Goal: Task Accomplishment & Management: Use online tool/utility

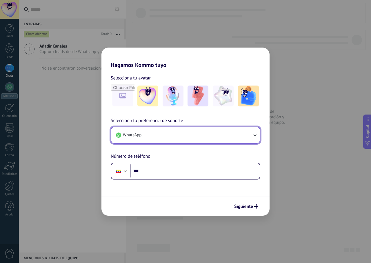
click at [242, 136] on button "WhatsApp" at bounding box center [185, 135] width 148 height 16
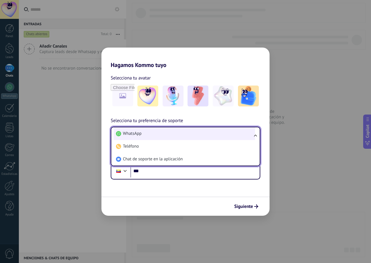
click at [242, 135] on li "WhatsApp" at bounding box center [184, 133] width 141 height 13
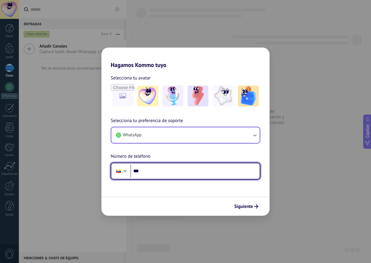
click at [193, 176] on input "***" at bounding box center [194, 170] width 129 height 13
click at [146, 173] on input "**********" at bounding box center [194, 170] width 129 height 13
click at [169, 171] on input "**********" at bounding box center [194, 170] width 129 height 13
click at [142, 172] on input "**********" at bounding box center [194, 170] width 129 height 13
click at [170, 170] on input "**********" at bounding box center [194, 170] width 129 height 13
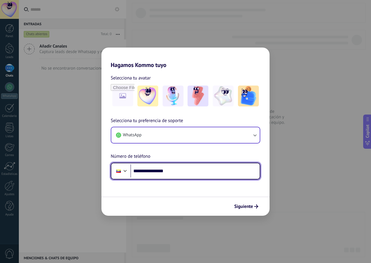
click at [169, 170] on input "**********" at bounding box center [194, 170] width 129 height 13
click at [175, 171] on input "**********" at bounding box center [194, 170] width 129 height 13
type input "**********"
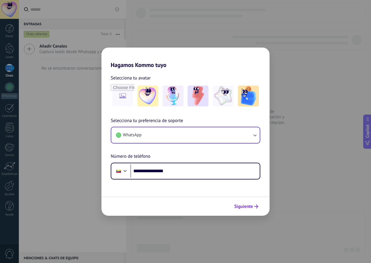
click at [248, 205] on span "Siguiente" at bounding box center [243, 206] width 19 height 4
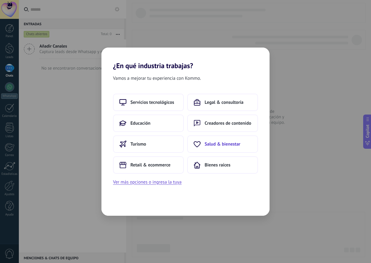
click at [200, 144] on use at bounding box center [197, 144] width 6 height 6
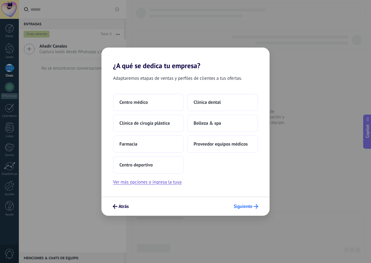
click at [244, 206] on span "Siguiente" at bounding box center [242, 206] width 19 height 4
click at [130, 103] on span "Centro médico" at bounding box center [133, 102] width 28 height 6
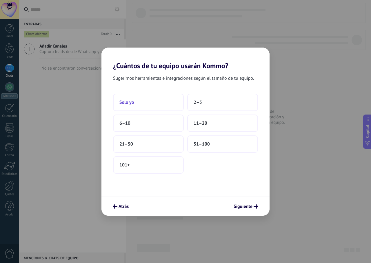
click at [128, 98] on button "Solo yo" at bounding box center [148, 102] width 71 height 17
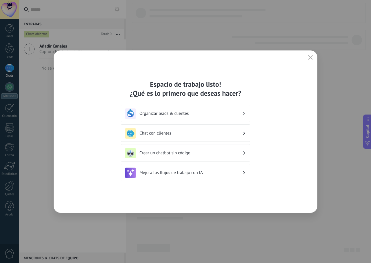
click at [174, 151] on h3 "Crear un chatbot sin código" at bounding box center [190, 153] width 103 height 6
click at [243, 154] on use at bounding box center [244, 152] width 2 height 3
click at [185, 154] on h3 "Crear un chatbot sin código" at bounding box center [190, 153] width 103 height 6
click at [233, 151] on h3 "Crear un chatbot sin código" at bounding box center [190, 153] width 103 height 6
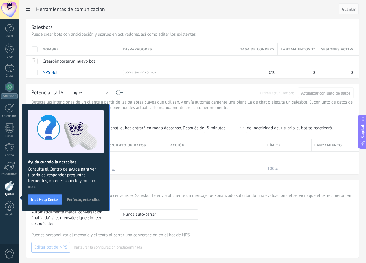
click at [67, 201] on span "Perfecto, entendido" at bounding box center [84, 199] width 34 height 4
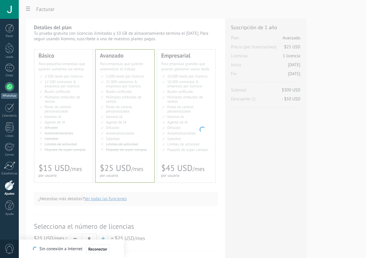
click at [9, 86] on div at bounding box center [9, 86] width 9 height 9
click at [144, 92] on body ".abecls-1,.abecls-2{fill-rule:evenodd}.abecls-2{fill:#fff} .abhcls-1{fill:none}…" at bounding box center [183, 129] width 366 height 258
click at [145, 92] on body ".abecls-1,.abecls-2{fill-rule:evenodd}.abecls-2{fill:#fff} .abhcls-1{fill:none}…" at bounding box center [183, 129] width 366 height 258
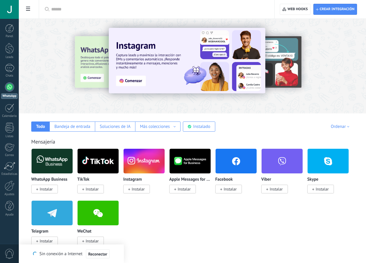
click at [129, 10] on input "text" at bounding box center [158, 9] width 215 height 6
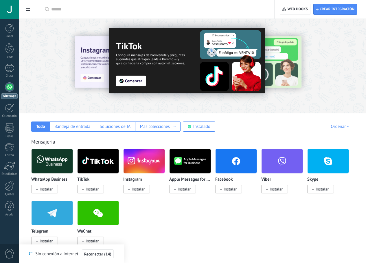
click at [170, 80] on img at bounding box center [187, 60] width 157 height 65
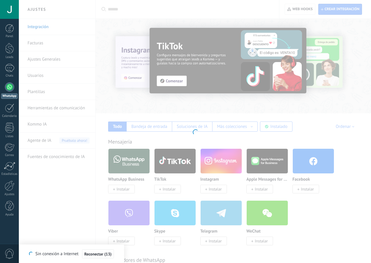
drag, startPoint x: 174, startPoint y: 22, endPoint x: 205, endPoint y: 41, distance: 36.7
click at [175, 22] on div at bounding box center [195, 131] width 352 height 263
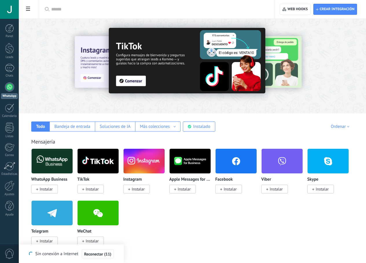
click at [114, 40] on div at bounding box center [50, 66] width 127 height 52
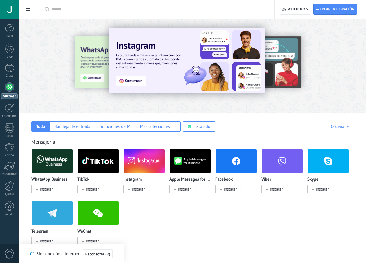
click at [114, 65] on div at bounding box center [50, 66] width 127 height 52
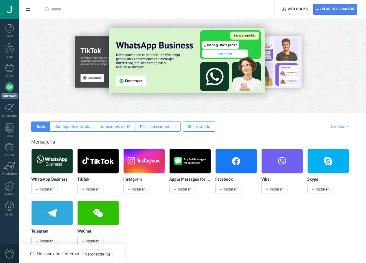
click at [330, 9] on span "Crear integración" at bounding box center [337, 9] width 35 height 5
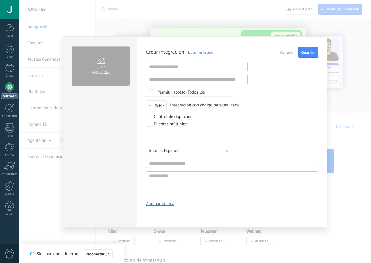
scroll to position [6, 0]
click at [36, 92] on div "Subir 400х272px Crear integración Documentación Cancelar Guardar URL inválida U…" at bounding box center [195, 131] width 352 height 263
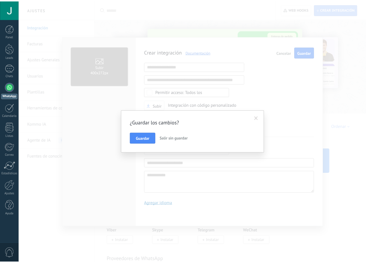
scroll to position [0, 0]
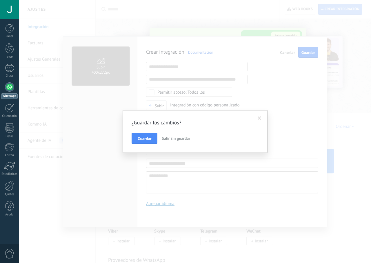
click at [169, 138] on span "Salir sin guardar" at bounding box center [176, 138] width 28 height 5
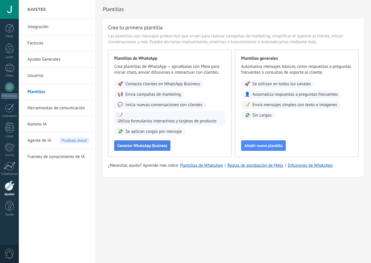
click at [145, 145] on span "Conectar WhatsApp Business" at bounding box center [142, 145] width 50 height 4
click at [145, 144] on span "Conectar WhatsApp Business" at bounding box center [142, 145] width 50 height 4
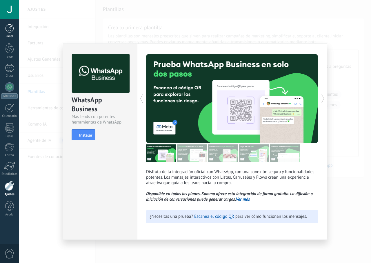
click at [6, 33] on link "Panel" at bounding box center [9, 31] width 19 height 14
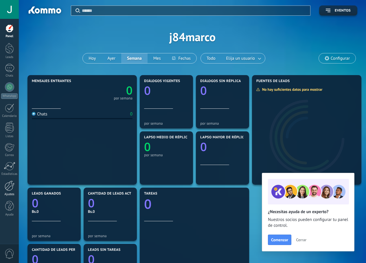
click at [8, 188] on div at bounding box center [10, 185] width 10 height 10
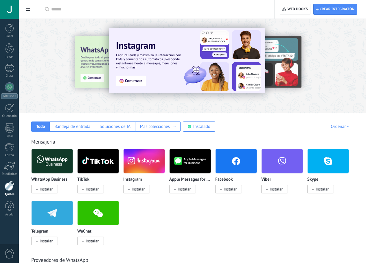
click at [73, 158] on img at bounding box center [52, 161] width 41 height 28
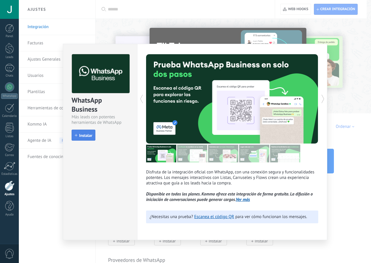
click at [79, 133] on span "Instalar" at bounding box center [83, 135] width 17 height 4
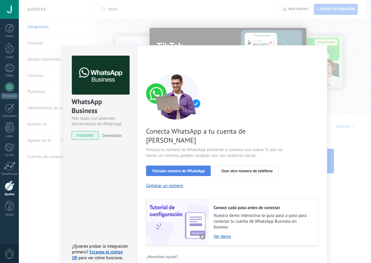
click at [187, 169] on span "Vincular número de WhatsApp" at bounding box center [178, 171] width 52 height 4
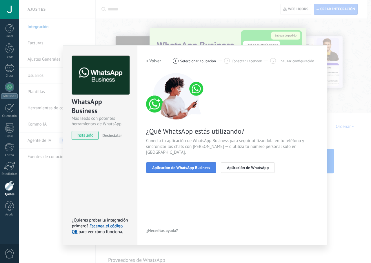
click at [162, 165] on span "Aplicación de WhatsApp Business" at bounding box center [181, 167] width 58 height 4
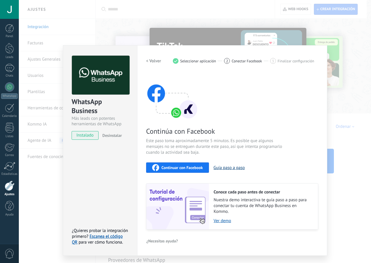
click at [229, 168] on button "Guía paso a paso" at bounding box center [228, 168] width 31 height 6
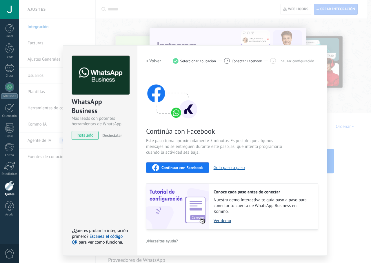
click at [225, 222] on link "Ver demo" at bounding box center [262, 221] width 98 height 6
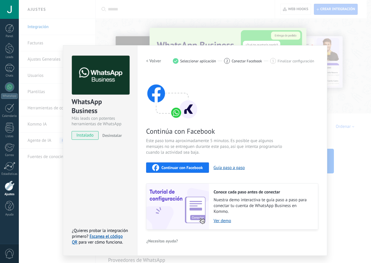
click at [165, 166] on span "Continuar con Facebook" at bounding box center [181, 167] width 41 height 4
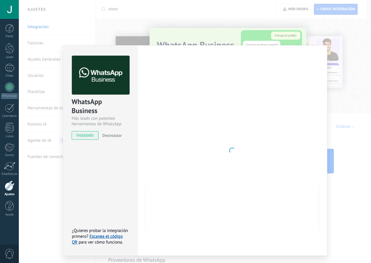
click at [302, 32] on div "WhatsApp Business Más leads con potentes herramientas de WhatsApp instalado Des…" at bounding box center [195, 131] width 352 height 263
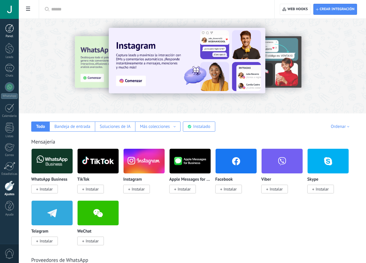
click at [8, 29] on div at bounding box center [9, 28] width 9 height 9
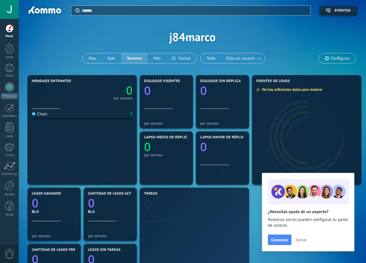
click at [302, 238] on span "Cerrar" at bounding box center [301, 240] width 10 height 4
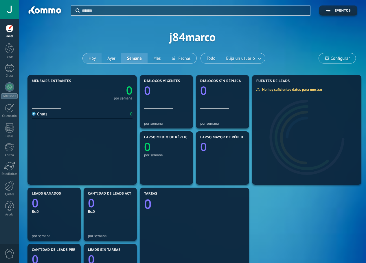
click at [97, 57] on button "Hoy" at bounding box center [92, 58] width 19 height 10
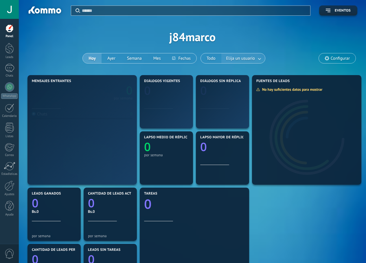
click at [262, 57] on link at bounding box center [260, 59] width 10 height 10
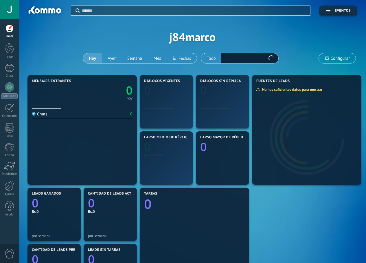
scroll to position [58, 0]
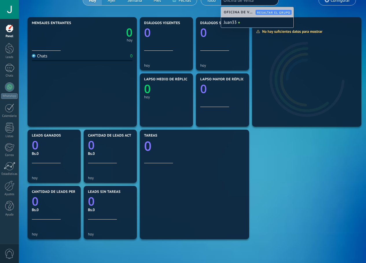
click at [165, 91] on icon "0" at bounding box center [166, 87] width 45 height 12
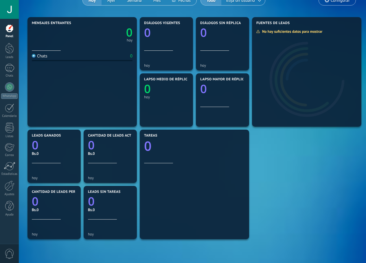
click at [146, 91] on text "0" at bounding box center [147, 89] width 7 height 16
click at [156, 91] on icon "0" at bounding box center [166, 87] width 45 height 12
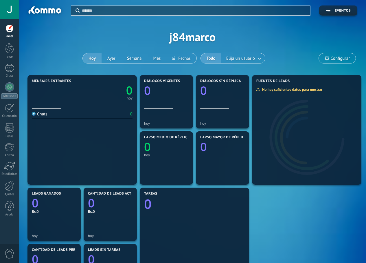
click at [170, 161] on div "Lapso medio de réplica 0 hoy" at bounding box center [166, 150] width 45 height 30
click at [158, 153] on div "hoy" at bounding box center [166, 155] width 45 height 4
click at [163, 163] on div "Lapso medio de réplica 0 hoy" at bounding box center [166, 150] width 45 height 30
click at [163, 161] on div "Lapso medio de réplica 0 hoy" at bounding box center [166, 150] width 45 height 30
click at [156, 155] on div "hoy" at bounding box center [166, 155] width 45 height 4
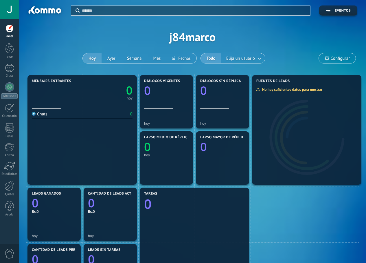
click at [152, 153] on div "hoy" at bounding box center [166, 155] width 45 height 4
click at [131, 54] on button "Semana" at bounding box center [134, 58] width 26 height 10
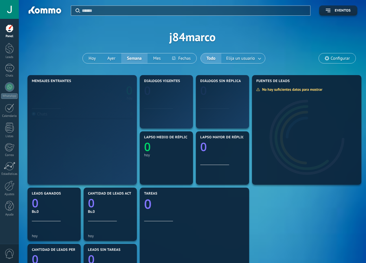
click at [154, 151] on icon "0" at bounding box center [166, 145] width 45 height 12
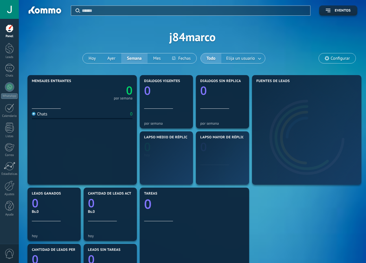
click at [158, 148] on icon "0" at bounding box center [166, 145] width 45 height 12
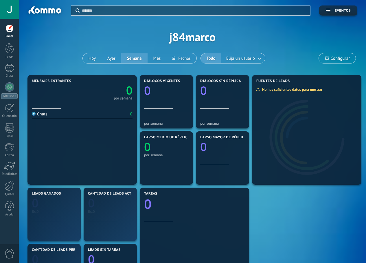
click at [157, 148] on icon "0" at bounding box center [166, 145] width 45 height 12
click at [150, 151] on text "0" at bounding box center [147, 146] width 7 height 16
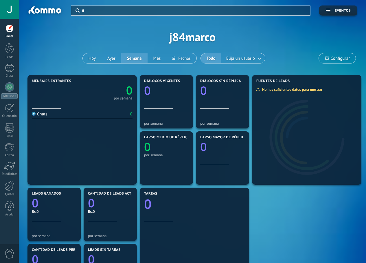
click at [151, 149] on icon "0" at bounding box center [166, 145] width 45 height 12
click at [148, 148] on text "0" at bounding box center [147, 146] width 7 height 16
type input "*"
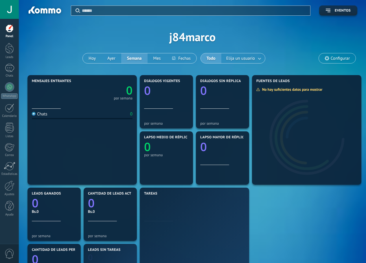
click at [327, 57] on use at bounding box center [327, 58] width 5 height 5
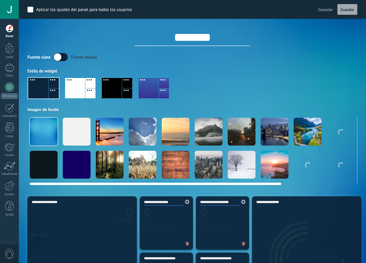
scroll to position [87, 0]
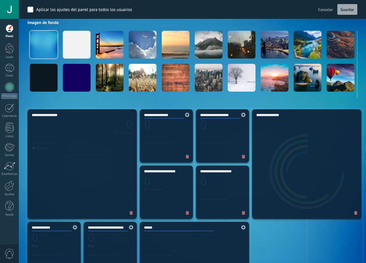
click at [188, 213] on icon at bounding box center [187, 213] width 3 height 4
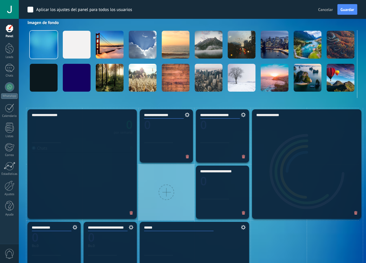
click at [168, 193] on div at bounding box center [167, 192] width 16 height 16
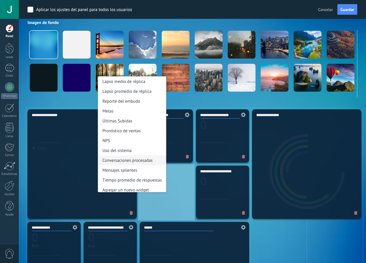
scroll to position [3, 0]
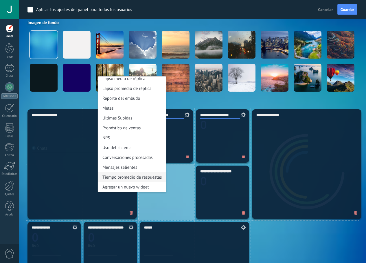
click at [123, 176] on div "Tiempo promedio de respuestas" at bounding box center [132, 177] width 68 height 10
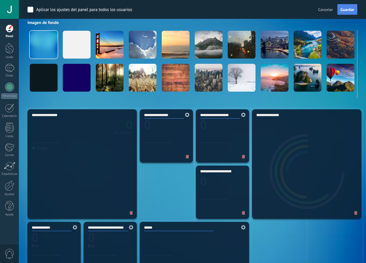
click at [349, 10] on span "Guardar" at bounding box center [348, 10] width 14 height 4
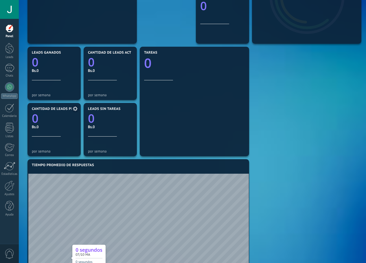
scroll to position [222, 0]
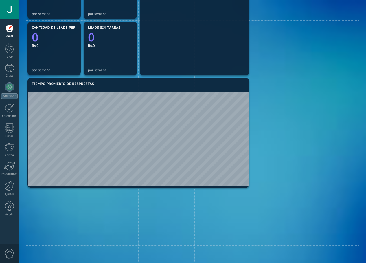
click at [64, 84] on span "Tiempo promedio de respuestas" at bounding box center [63, 84] width 62 height 4
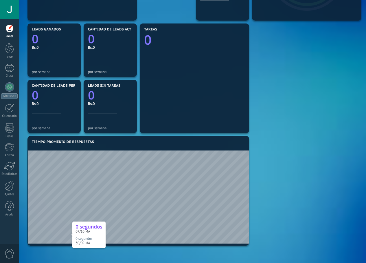
scroll to position [135, 0]
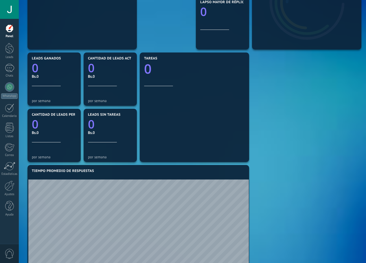
click at [34, 175] on div "Tiempo promedio de respuestas" at bounding box center [138, 184] width 213 height 30
click at [34, 174] on div "Tiempo promedio de respuestas" at bounding box center [138, 184] width 213 height 30
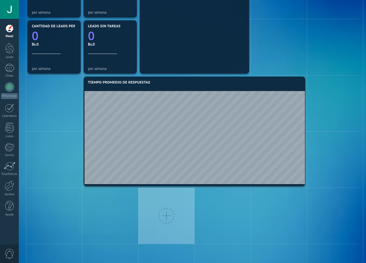
scroll to position [136, 0]
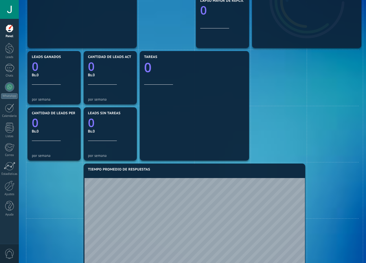
click at [96, 172] on div "Tiempo promedio de respuestas" at bounding box center [194, 182] width 213 height 30
click at [96, 169] on span "Tiempo promedio de respuestas" at bounding box center [119, 169] width 62 height 4
click at [97, 168] on span "Tiempo promedio de respuestas" at bounding box center [119, 169] width 62 height 4
click at [99, 168] on span "Tiempo promedio de respuestas" at bounding box center [119, 169] width 62 height 4
click at [78, 123] on section "Cantidad de leads perdidos 0 Bs.0 por semana" at bounding box center [54, 133] width 53 height 53
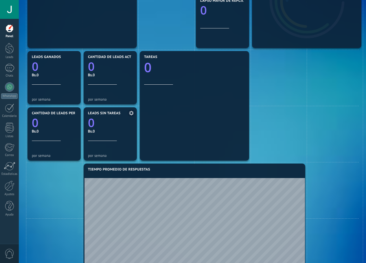
click at [101, 132] on div "Bs.0" at bounding box center [110, 131] width 45 height 5
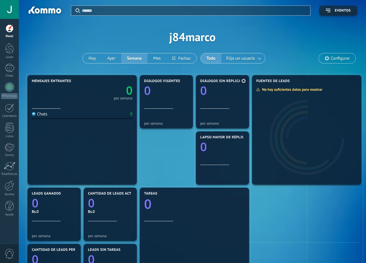
click at [216, 121] on div "por semana" at bounding box center [222, 123] width 45 height 4
click at [97, 56] on button "Hoy" at bounding box center [92, 58] width 19 height 10
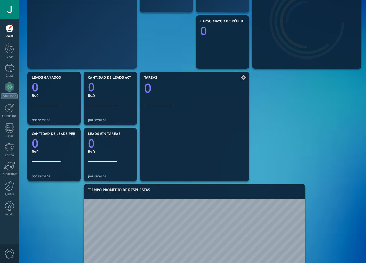
scroll to position [222, 0]
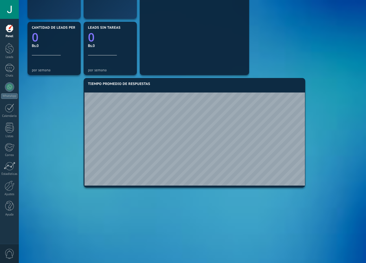
click at [111, 91] on div "Tiempo promedio de respuestas" at bounding box center [194, 97] width 213 height 30
click at [128, 85] on span "Tiempo promedio de respuestas" at bounding box center [119, 84] width 62 height 4
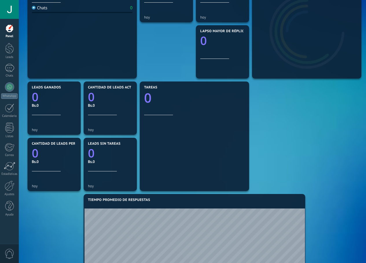
scroll to position [0, 0]
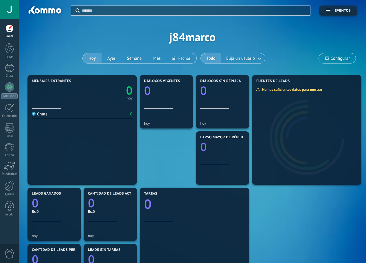
click at [344, 54] on span "Configurar" at bounding box center [337, 58] width 37 height 10
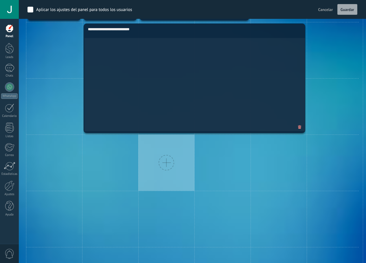
scroll to position [282, 0]
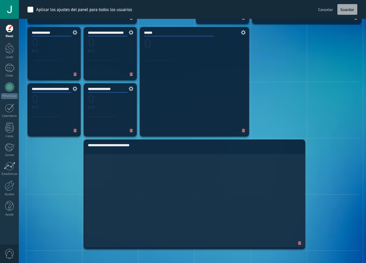
click at [145, 170] on div "**********" at bounding box center [195, 193] width 222 height 109
click at [146, 170] on div "**********" at bounding box center [195, 193] width 222 height 109
click at [125, 166] on div "**********" at bounding box center [195, 193] width 222 height 109
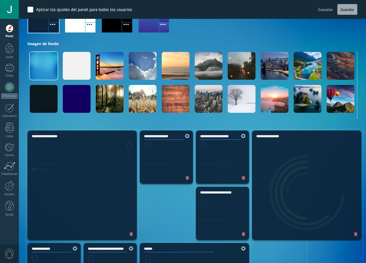
scroll to position [240, 0]
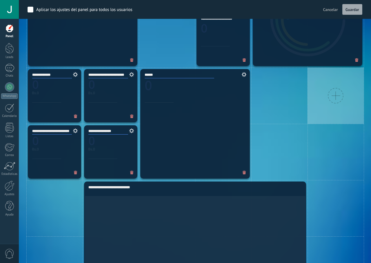
type input "*********"
drag, startPoint x: 349, startPoint y: 100, endPoint x: 249, endPoint y: 99, distance: 99.7
click at [307, 98] on div at bounding box center [335, 95] width 56 height 56
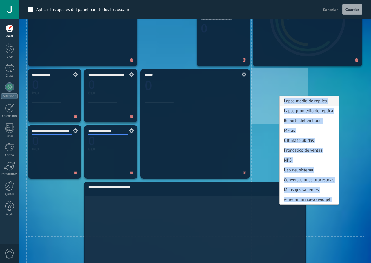
click at [285, 98] on div "Lapso medio de réplica" at bounding box center [309, 101] width 59 height 10
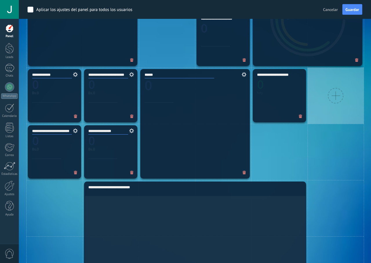
click at [355, 93] on div at bounding box center [335, 95] width 56 height 56
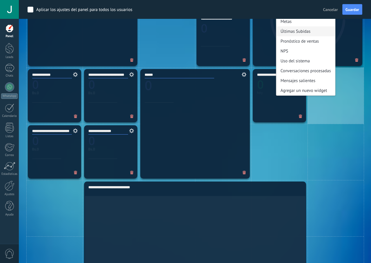
click at [292, 34] on div "Últimas Subidas" at bounding box center [305, 31] width 59 height 10
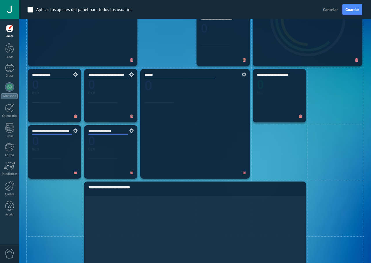
click at [295, 109] on div "**********" at bounding box center [279, 95] width 53 height 53
click at [300, 116] on icon at bounding box center [300, 116] width 3 height 4
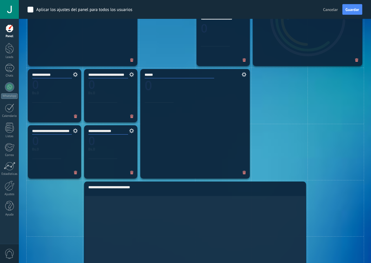
drag, startPoint x: 368, startPoint y: 20, endPoint x: 367, endPoint y: 11, distance: 8.7
click at [366, 31] on div at bounding box center [185, 131] width 371 height 263
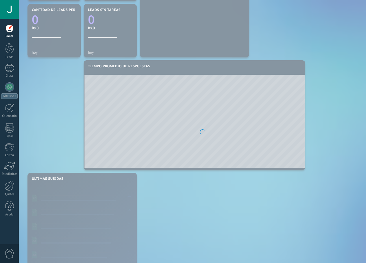
scroll to position [10, 0]
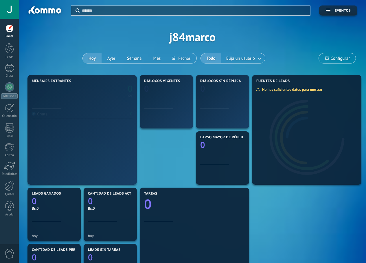
scroll to position [93, 220]
drag, startPoint x: 367, startPoint y: 11, endPoint x: 367, endPoint y: 48, distance: 37.7
click at [366, 48] on html ".abecls-1,.abecls-2{fill-rule:evenodd}.abecls-2{fill:#fff} .abhcls-1{fill:none}…" at bounding box center [183, 131] width 366 height 263
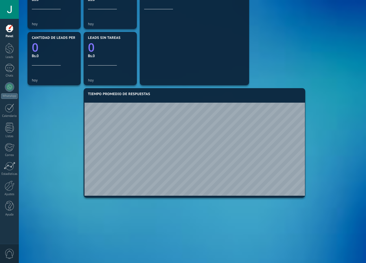
scroll to position [221, 0]
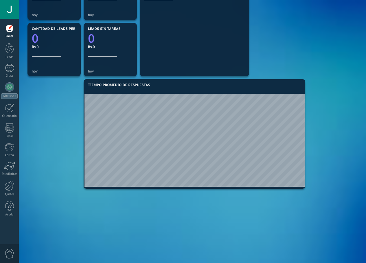
click at [13, 192] on link "Ajustes" at bounding box center [9, 188] width 19 height 16
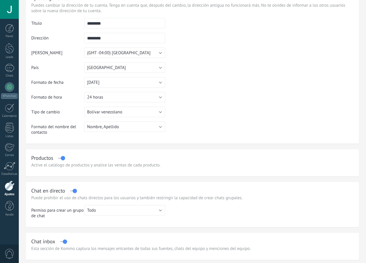
scroll to position [87, 0]
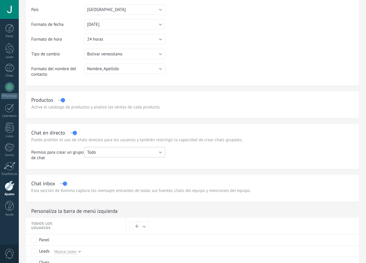
click at [165, 153] on button "Todo" at bounding box center [124, 152] width 81 height 10
click at [163, 153] on span "Todo" at bounding box center [122, 152] width 83 height 6
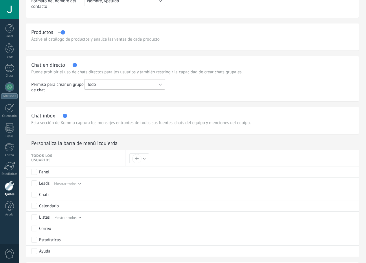
scroll to position [10, 0]
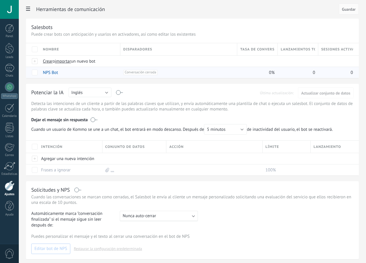
click at [158, 71] on span "Conversación cerrada +0" at bounding box center [140, 72] width 34 height 5
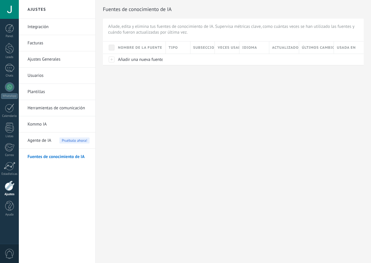
click at [39, 25] on link "Integración" at bounding box center [59, 27] width 62 height 16
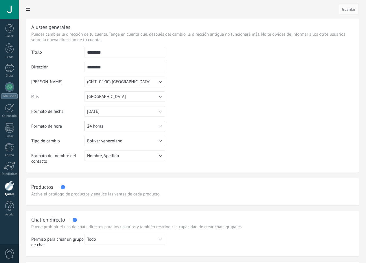
click at [165, 124] on button "24 horas" at bounding box center [124, 126] width 81 height 10
click at [163, 124] on span "24 horas" at bounding box center [122, 126] width 83 height 6
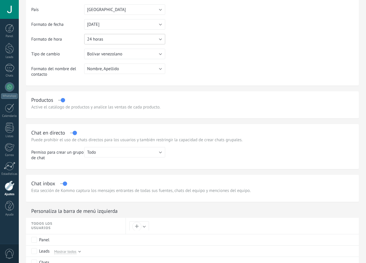
scroll to position [116, 0]
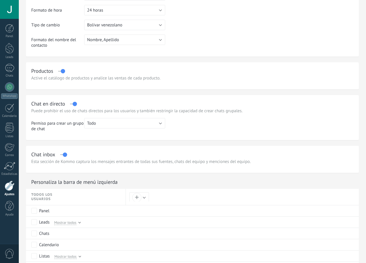
click at [139, 154] on div "Chat inbox" at bounding box center [192, 154] width 323 height 7
click at [67, 154] on label at bounding box center [63, 154] width 7 height 0
click at [142, 154] on div "Chat inbox" at bounding box center [192, 154] width 323 height 7
click at [67, 155] on label at bounding box center [63, 154] width 7 height 0
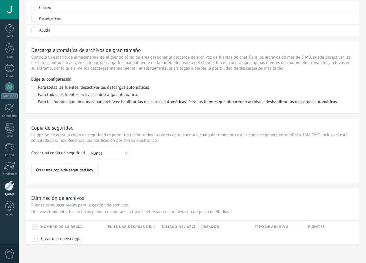
scroll to position [213, 0]
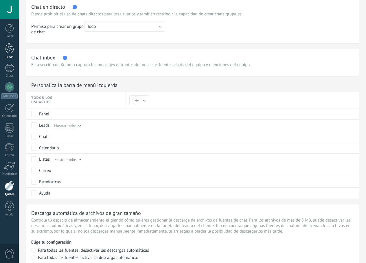
click at [6, 52] on div at bounding box center [9, 48] width 9 height 11
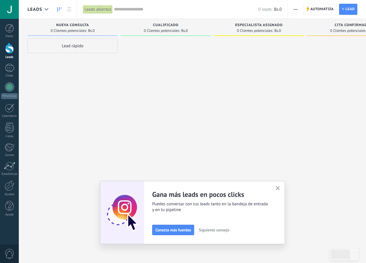
click at [278, 188] on button "button" at bounding box center [278, 189] width 7 height 8
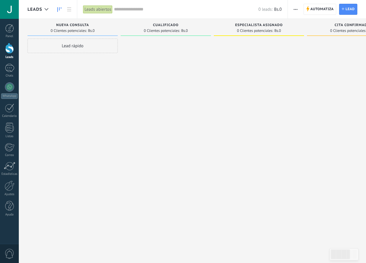
click at [297, 10] on span "button" at bounding box center [296, 9] width 4 height 11
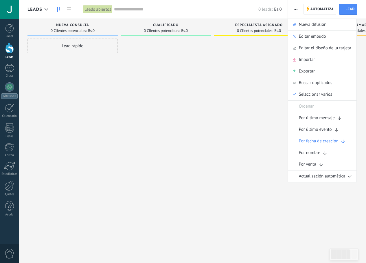
click at [230, 89] on div at bounding box center [259, 132] width 90 height 187
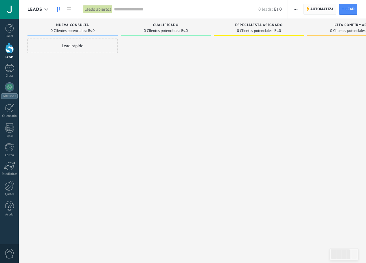
click at [317, 6] on span "Automatiza" at bounding box center [322, 9] width 23 height 10
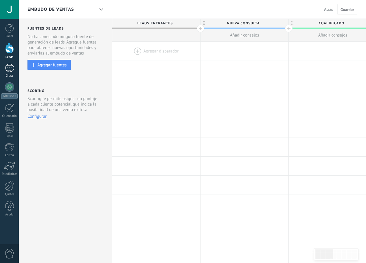
click at [12, 73] on link "Chats" at bounding box center [9, 71] width 19 height 14
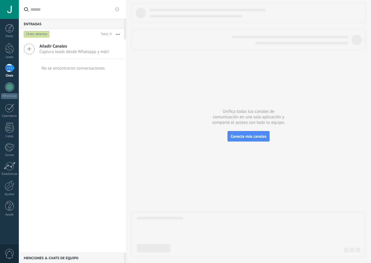
click at [117, 32] on button "button" at bounding box center [118, 34] width 12 height 10
click at [91, 88] on span "Larga espera" at bounding box center [95, 93] width 24 height 12
click at [119, 34] on button "button" at bounding box center [118, 34] width 12 height 10
click at [96, 81] on span "Más recientes" at bounding box center [95, 81] width 25 height 12
click at [115, 9] on icon at bounding box center [117, 9] width 5 height 5
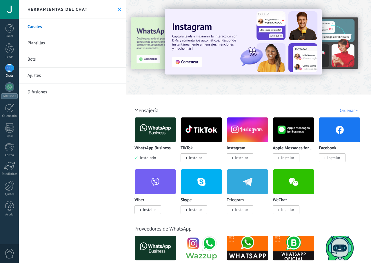
click at [34, 73] on link "Ajustes" at bounding box center [72, 75] width 107 height 16
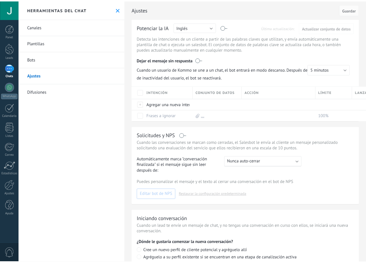
scroll to position [41, 0]
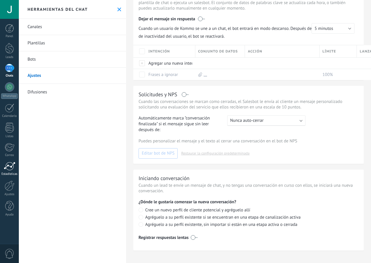
click at [11, 171] on link "Estadísticas" at bounding box center [9, 169] width 19 height 14
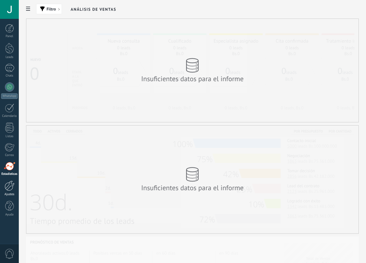
click at [12, 193] on div "Ajustes" at bounding box center [9, 194] width 17 height 4
